Goal: Task Accomplishment & Management: Manage account settings

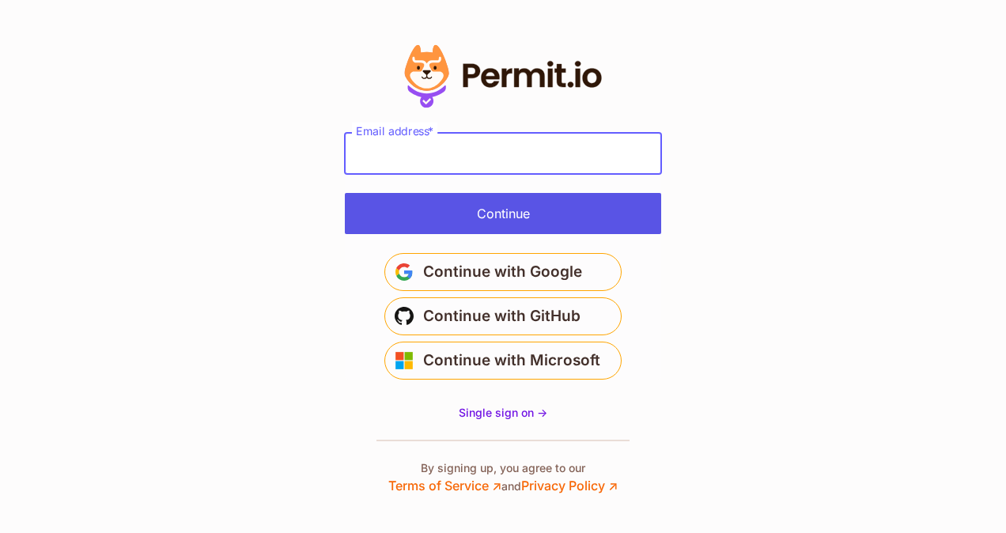
type input "**********"
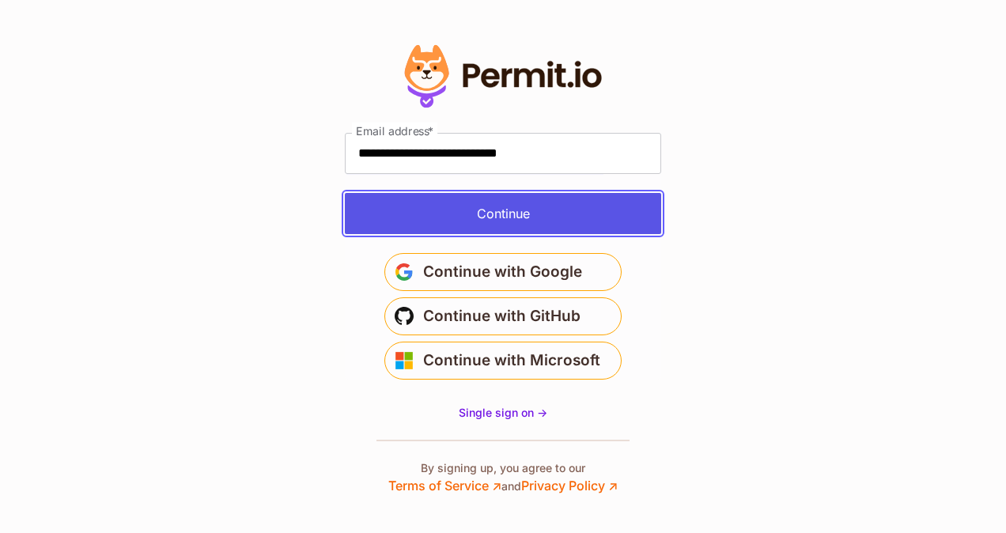
click at [506, 217] on button "Continue" at bounding box center [503, 213] width 316 height 41
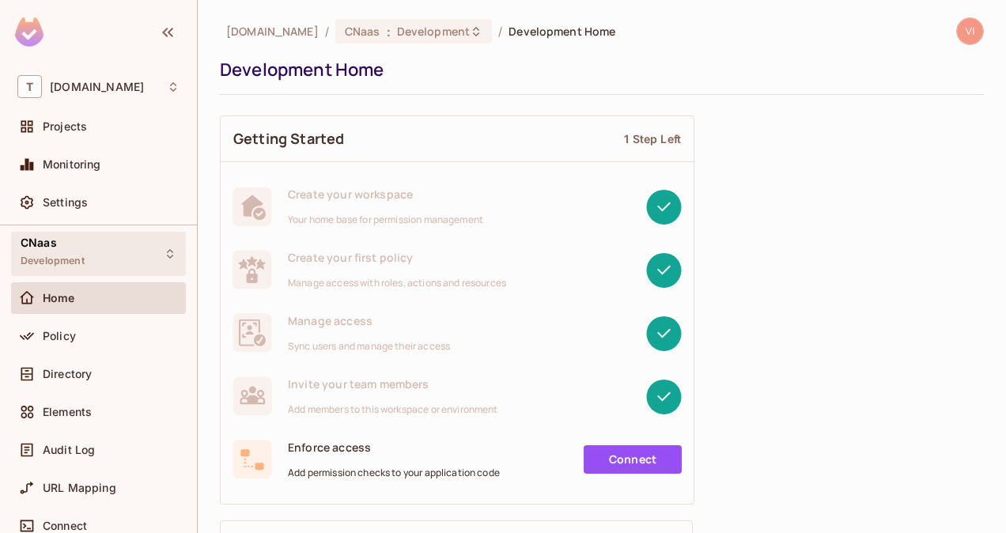
scroll to position [2, 0]
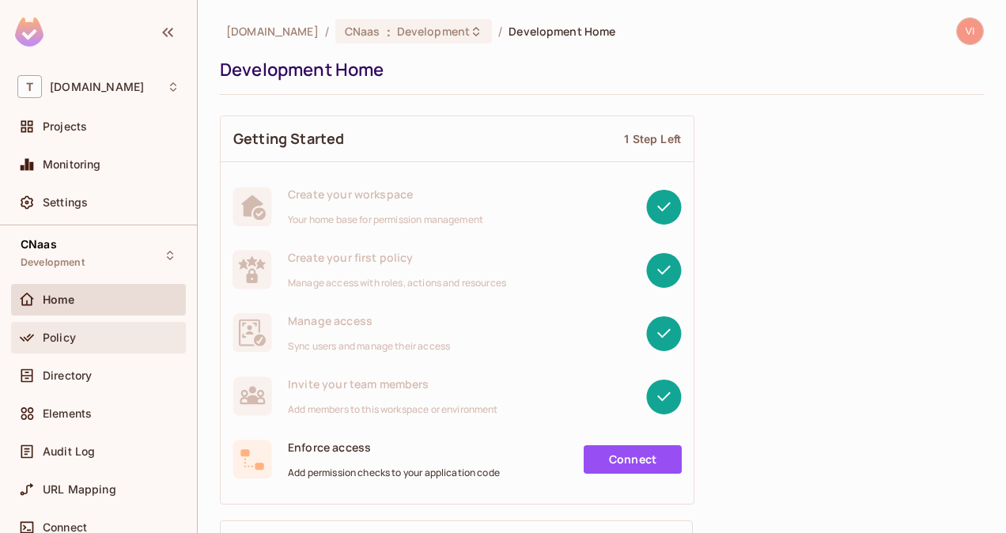
click at [89, 336] on div "Policy" at bounding box center [111, 337] width 137 height 13
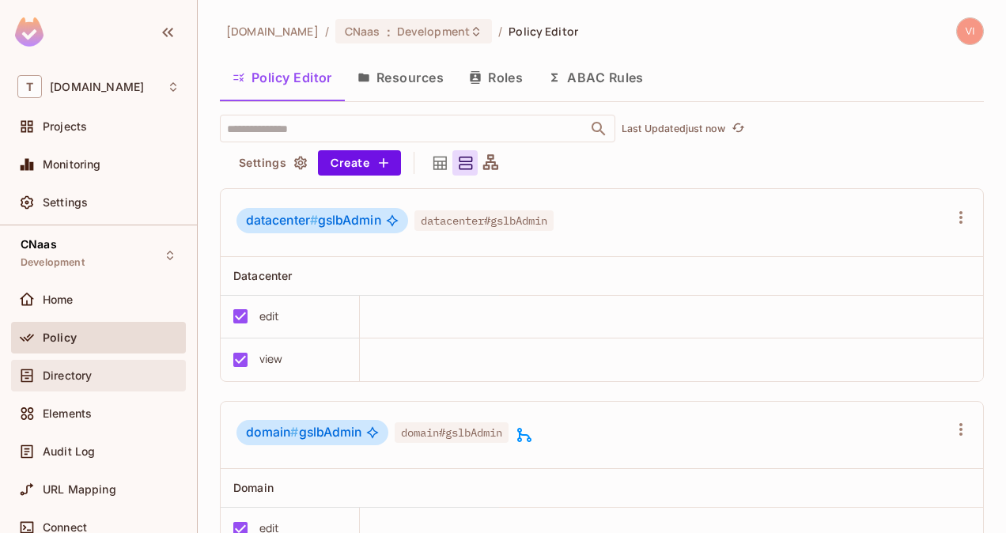
click at [79, 379] on span "Directory" at bounding box center [67, 375] width 49 height 13
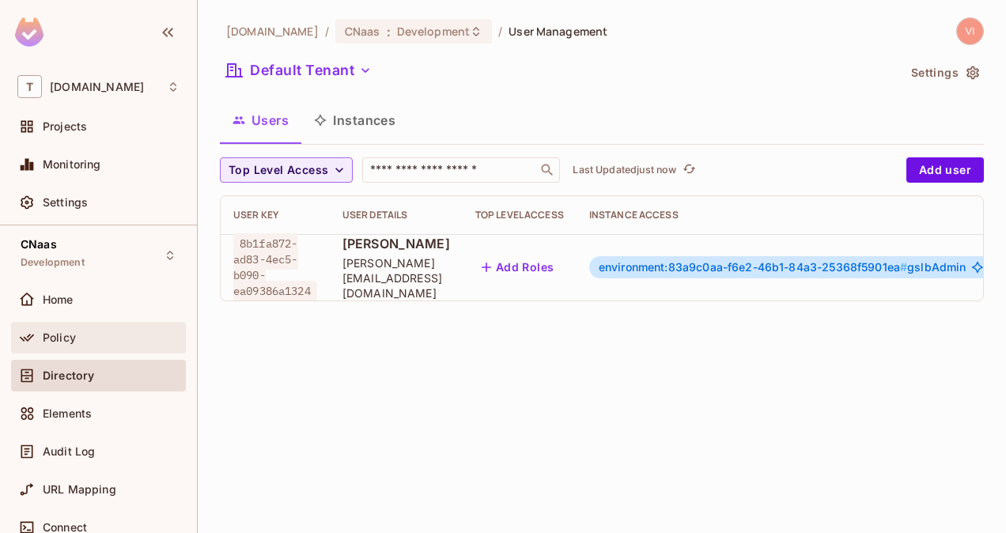
click at [72, 346] on div "Policy" at bounding box center [98, 338] width 175 height 32
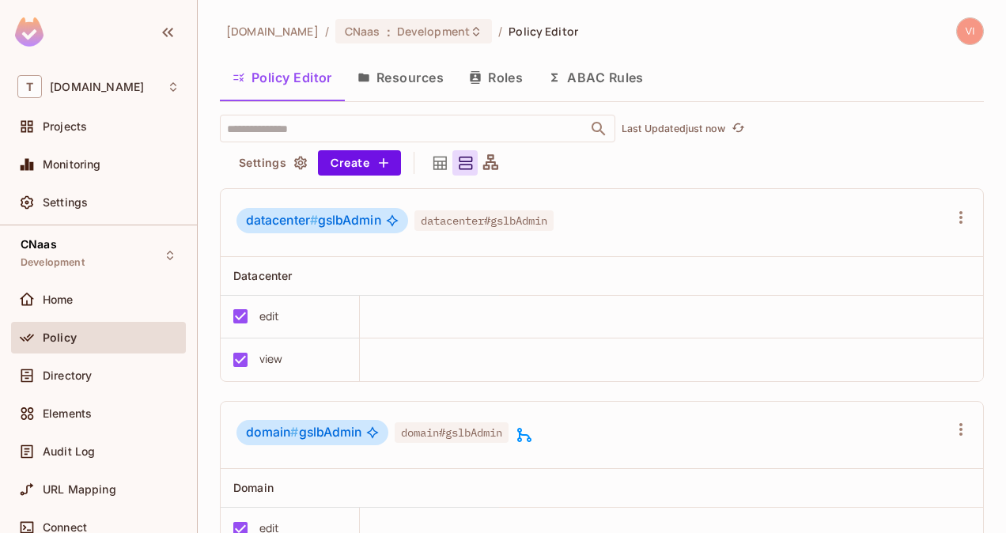
click at [415, 85] on button "Resources" at bounding box center [401, 78] width 112 height 40
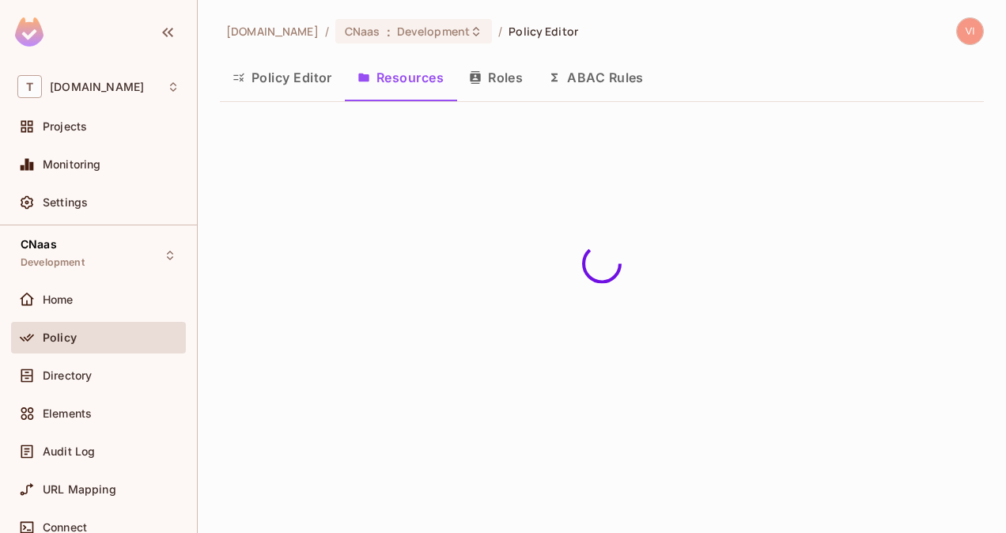
click at [495, 85] on button "Roles" at bounding box center [495, 78] width 79 height 40
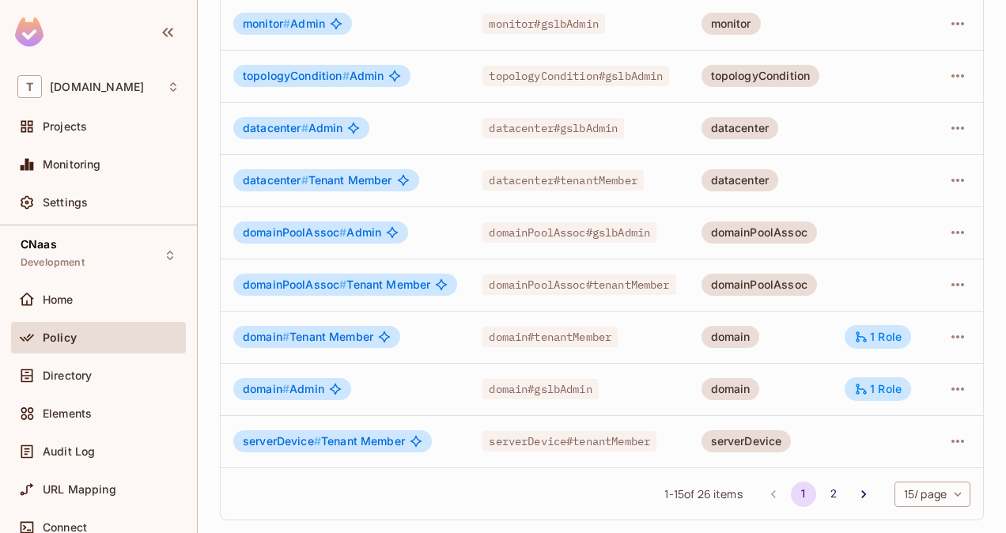
scroll to position [0, 21]
click at [821, 493] on button "2" at bounding box center [833, 494] width 25 height 25
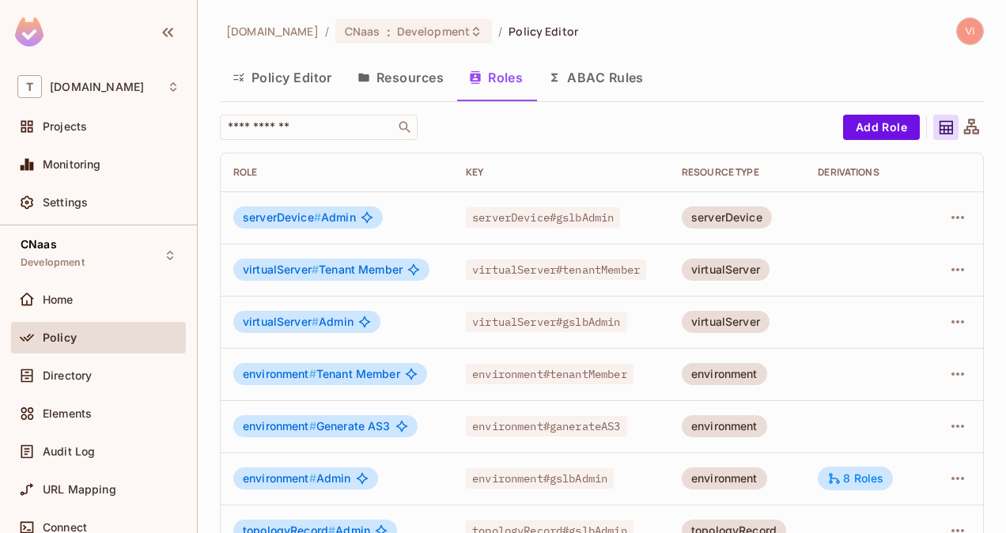
scroll to position [297, 0]
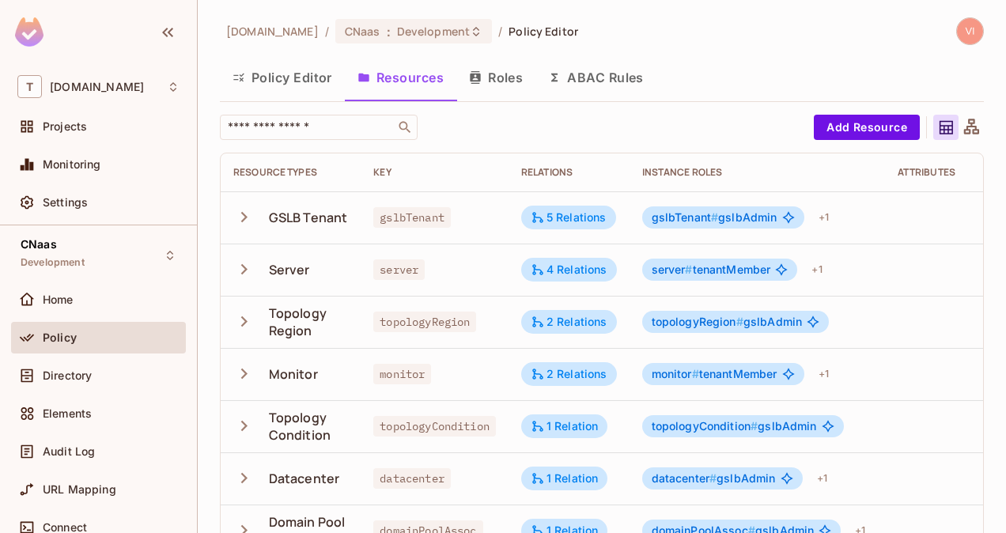
click at [500, 87] on button "Roles" at bounding box center [495, 78] width 79 height 40
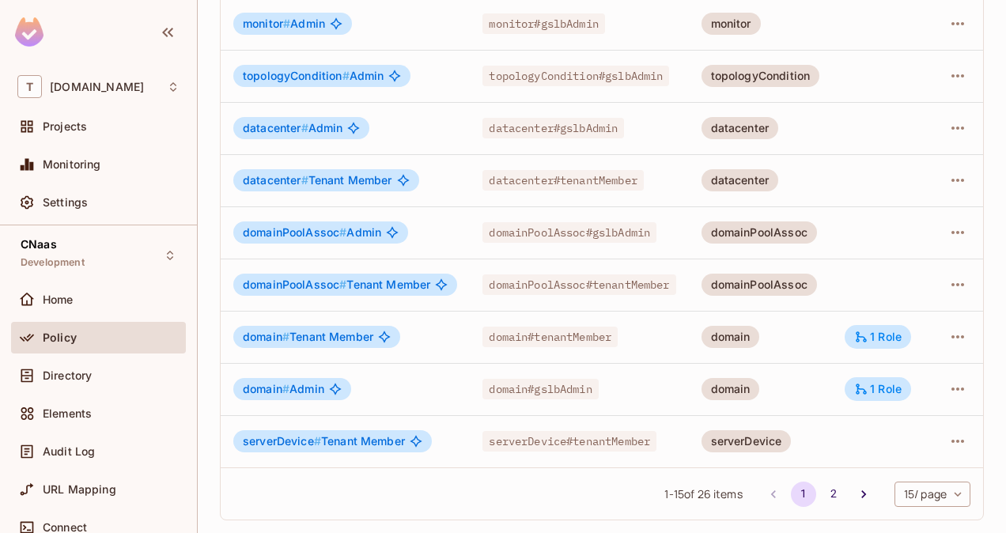
scroll to position [0, 2]
click at [964, 335] on icon "button" at bounding box center [957, 336] width 13 height 3
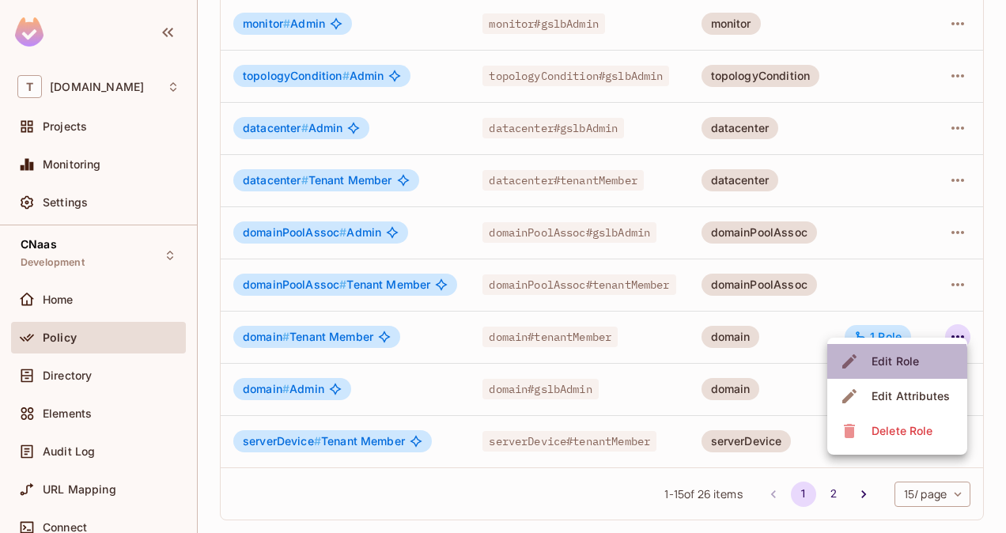
click at [889, 367] on div "Edit Role" at bounding box center [895, 362] width 47 height 16
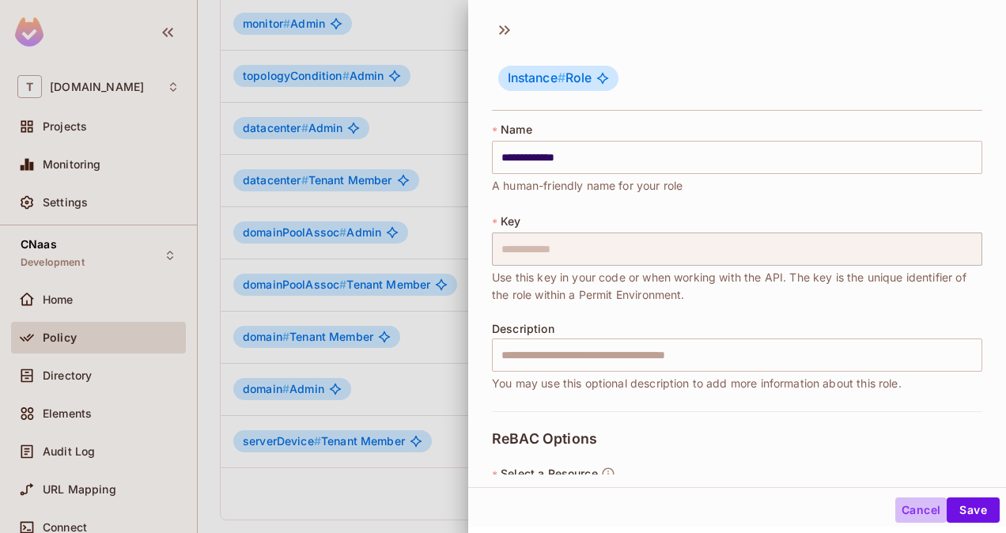
click at [895, 506] on button "Cancel" at bounding box center [920, 509] width 51 height 25
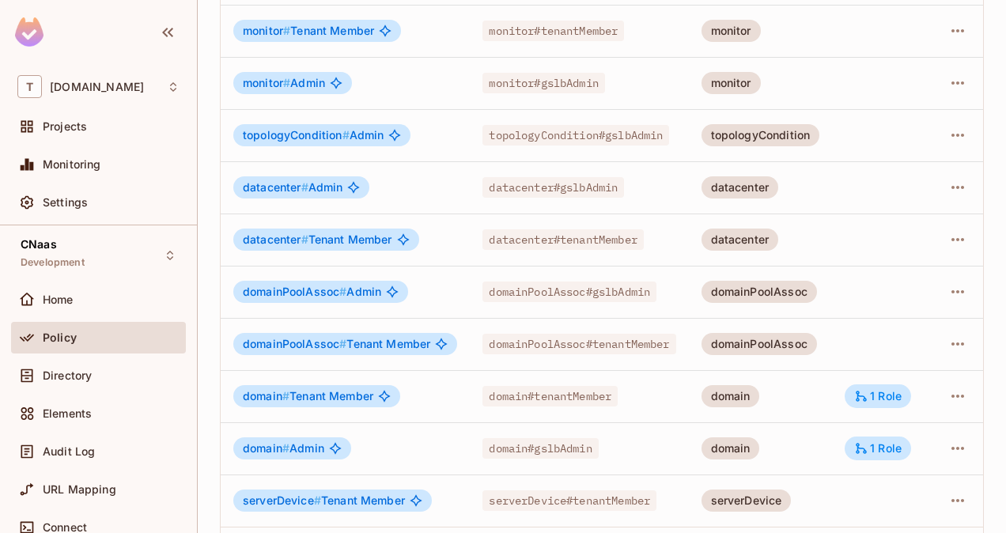
scroll to position [518, 0]
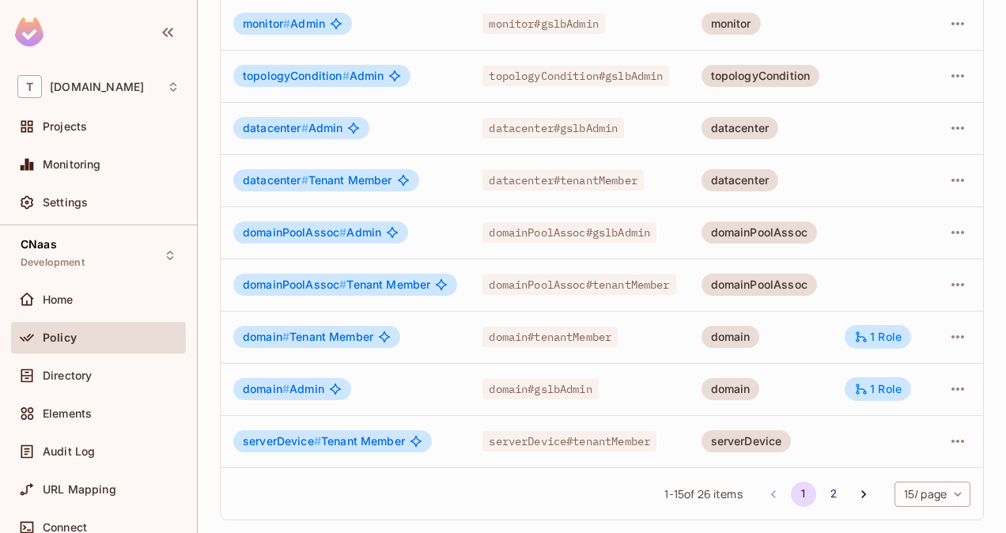
click at [758, 496] on li "pagination navigation" at bounding box center [773, 494] width 30 height 25
